Goal: Task Accomplishment & Management: Complete application form

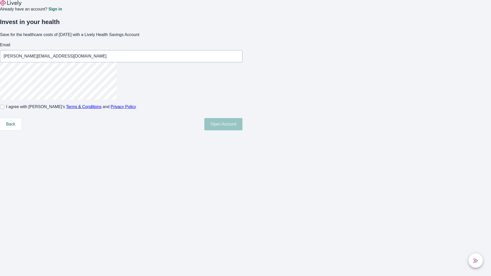
click at [4, 109] on input "I agree with Lively’s Terms & Conditions and Privacy Policy" at bounding box center [2, 107] width 4 height 4
checkbox input "true"
click at [242, 130] on button "Open Account" at bounding box center [223, 124] width 38 height 12
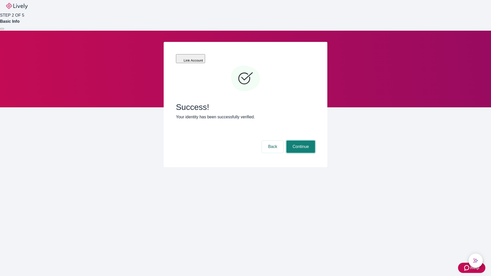
click at [300, 141] on button "Continue" at bounding box center [300, 147] width 29 height 12
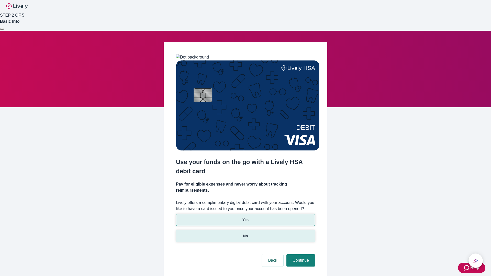
click at [245, 233] on p "No" at bounding box center [245, 235] width 5 height 5
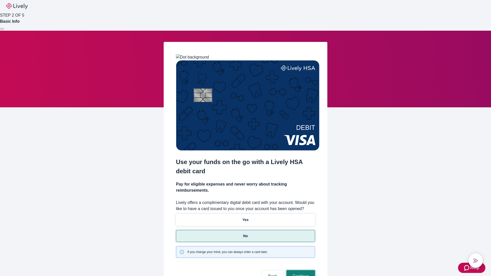
click at [300, 270] on button "Continue" at bounding box center [300, 276] width 29 height 12
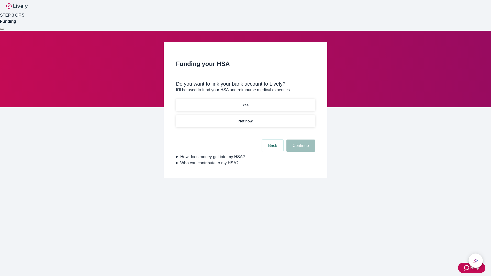
click at [245, 119] on p "Not now" at bounding box center [245, 121] width 14 height 5
click at [300, 149] on button "Continue" at bounding box center [300, 146] width 29 height 12
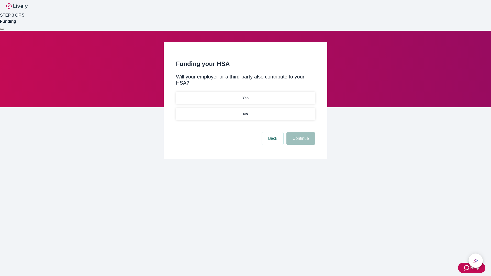
click at [245, 111] on p "No" at bounding box center [245, 113] width 5 height 5
click at [300, 132] on button "Continue" at bounding box center [300, 138] width 29 height 12
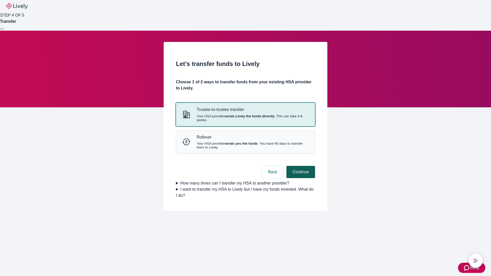
click at [245, 118] on strong "sends Lively the funds directly" at bounding box center [249, 116] width 50 height 4
click at [300, 178] on button "Continue" at bounding box center [300, 172] width 29 height 12
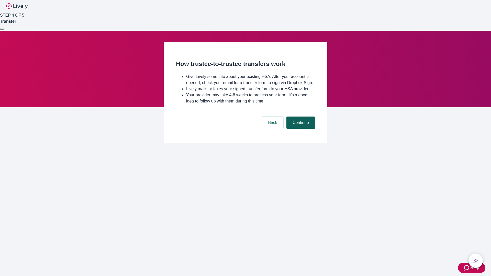
click at [300, 129] on button "Continue" at bounding box center [300, 123] width 29 height 12
